Goal: Information Seeking & Learning: Check status

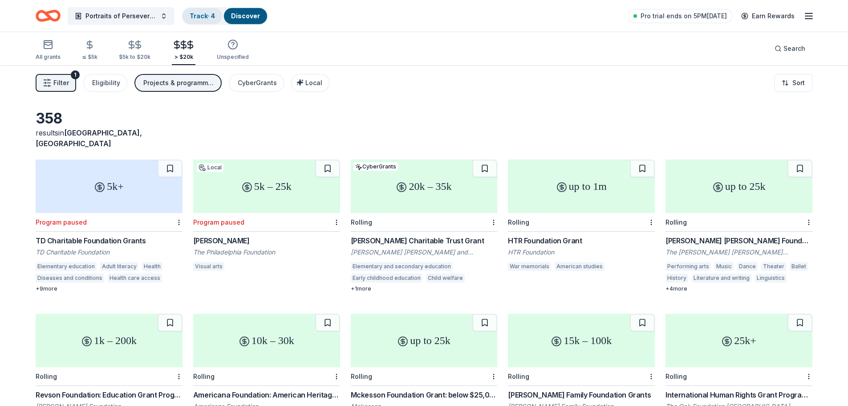
click at [198, 18] on link "Track · 4" at bounding box center [202, 16] width 25 height 8
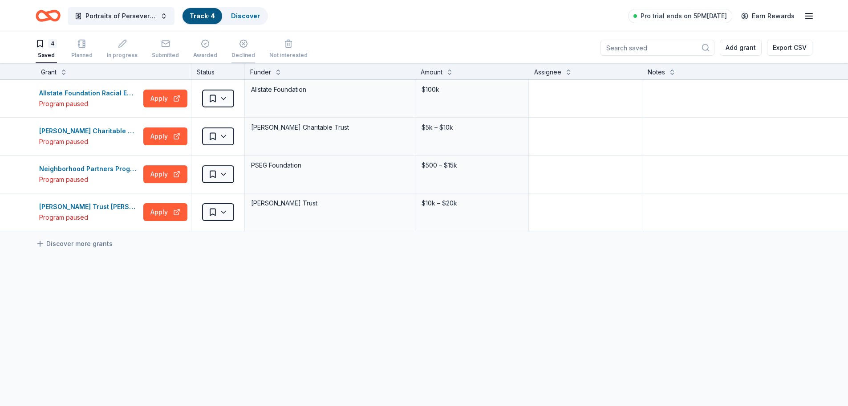
click at [239, 49] on div "Declined" at bounding box center [244, 49] width 24 height 20
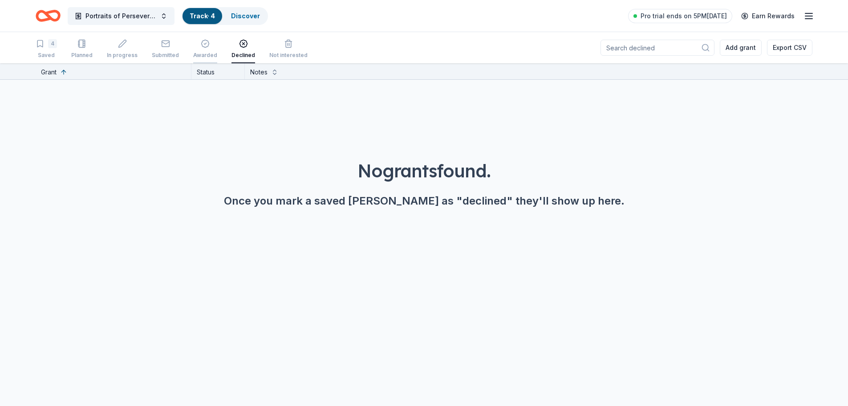
click at [206, 46] on icon "button" at bounding box center [205, 43] width 9 height 9
click at [169, 52] on div "Submitted" at bounding box center [165, 55] width 27 height 7
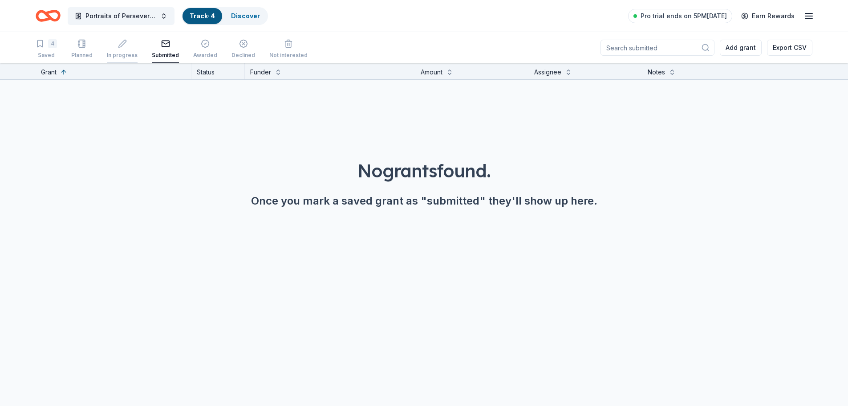
click at [121, 53] on div "In progress" at bounding box center [122, 55] width 31 height 7
click at [88, 53] on div "Planned" at bounding box center [81, 55] width 21 height 7
click at [48, 53] on div "Saved" at bounding box center [46, 55] width 21 height 7
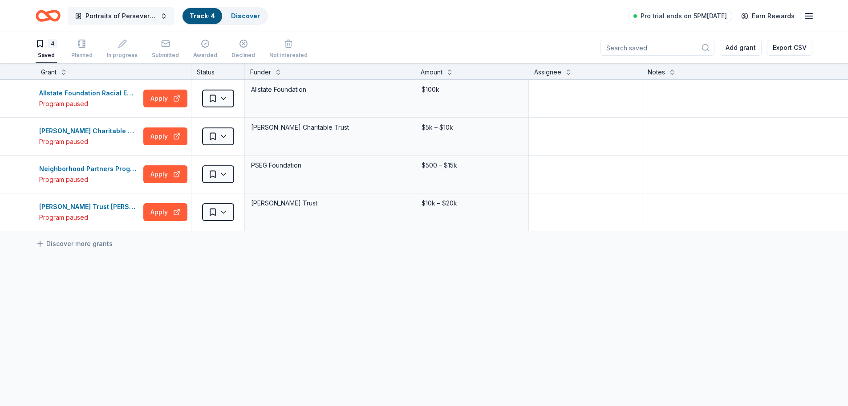
click at [154, 16] on span "Portraits of Perseverance: Haitian Lives in [US_STATE]" at bounding box center [121, 16] width 71 height 11
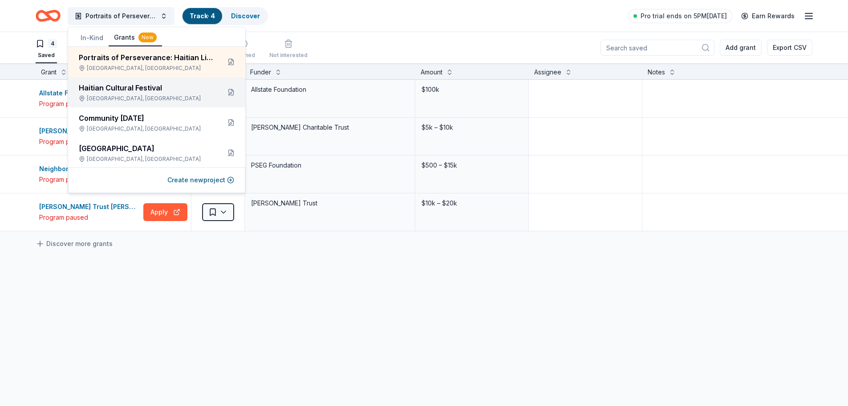
click at [149, 92] on div "Haitian Cultural Festival" at bounding box center [146, 87] width 134 height 11
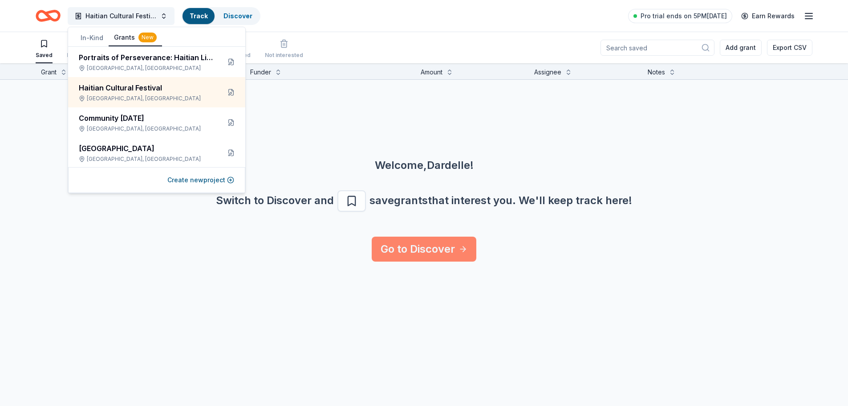
click at [412, 239] on link "Go to Discover" at bounding box center [424, 248] width 105 height 25
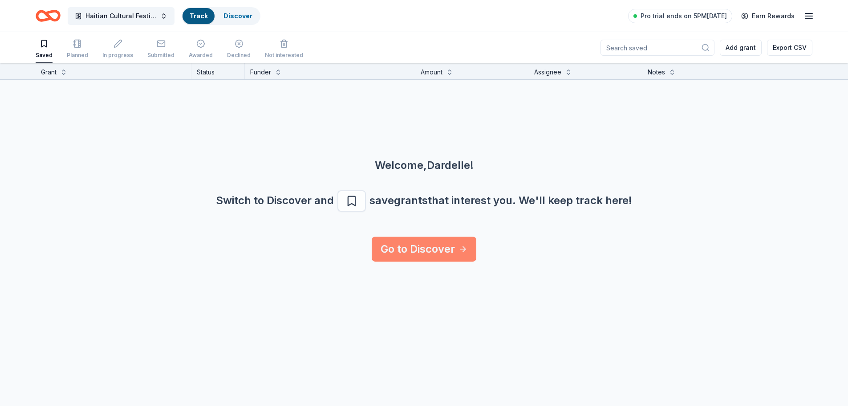
click at [412, 245] on link "Go to Discover" at bounding box center [424, 248] width 105 height 25
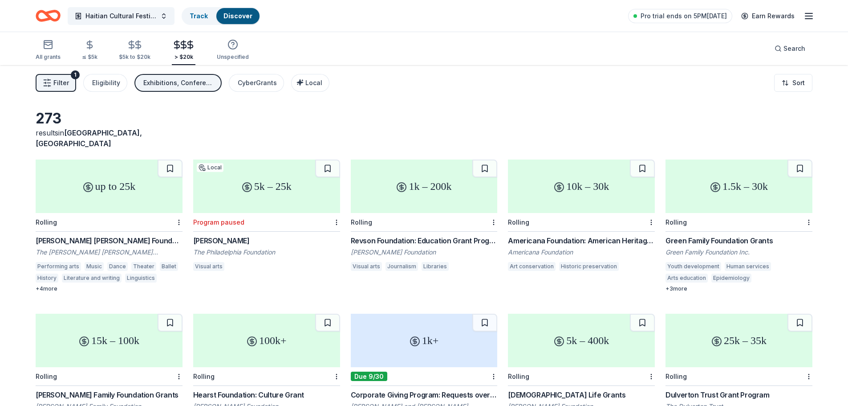
click at [805, 159] on button at bounding box center [800, 168] width 25 height 18
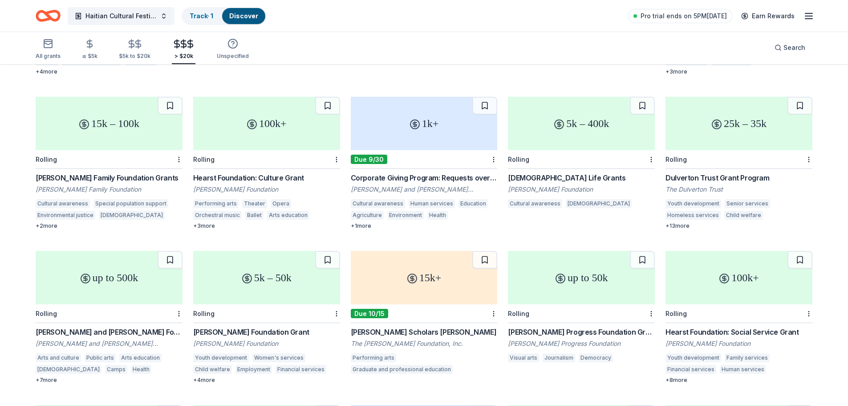
scroll to position [235, 0]
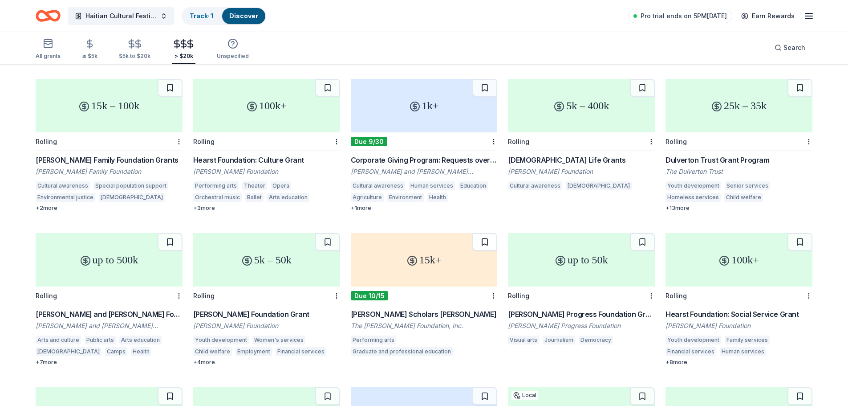
click at [484, 233] on button at bounding box center [484, 242] width 25 height 18
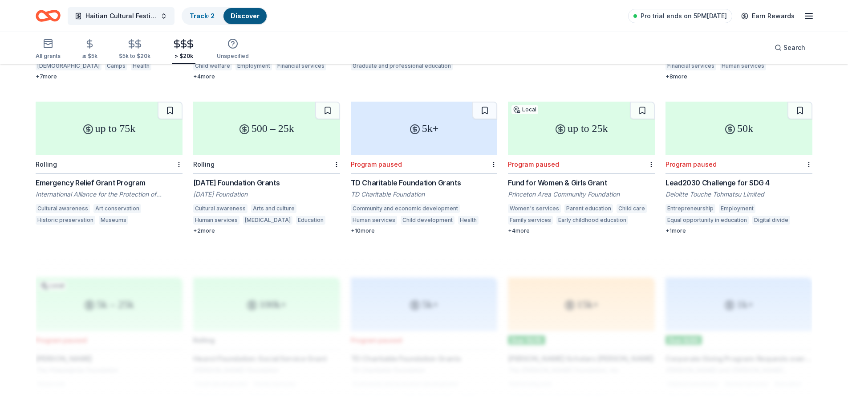
scroll to position [494, 0]
